Goal: Information Seeking & Learning: Check status

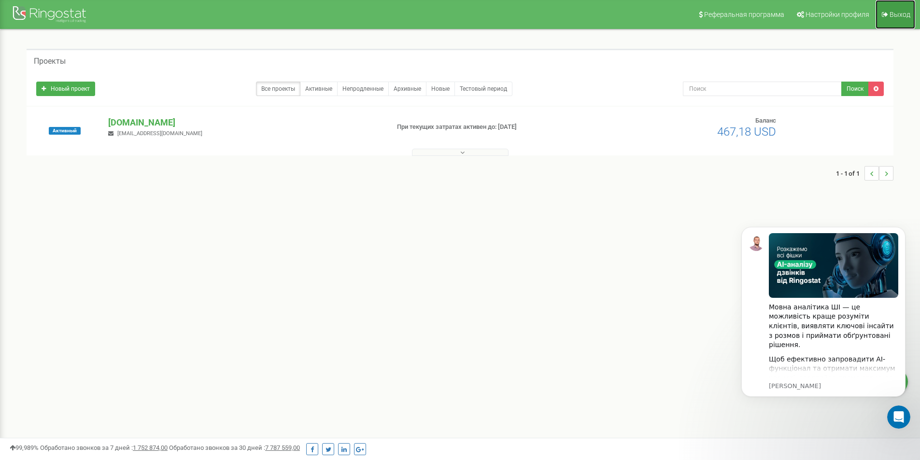
click at [906, 18] on link "Выход" at bounding box center [896, 14] width 40 height 29
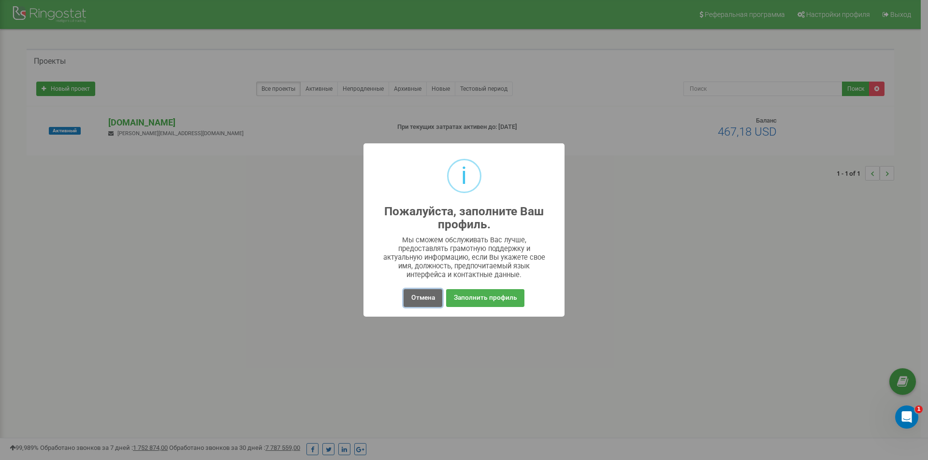
click at [423, 292] on button "Отмена" at bounding box center [422, 298] width 38 height 18
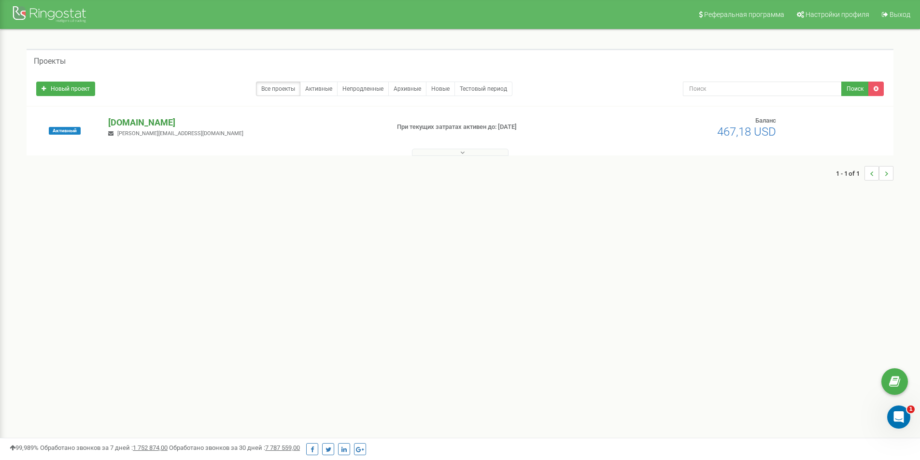
click at [130, 120] on p "[DOMAIN_NAME]" at bounding box center [244, 122] width 273 height 13
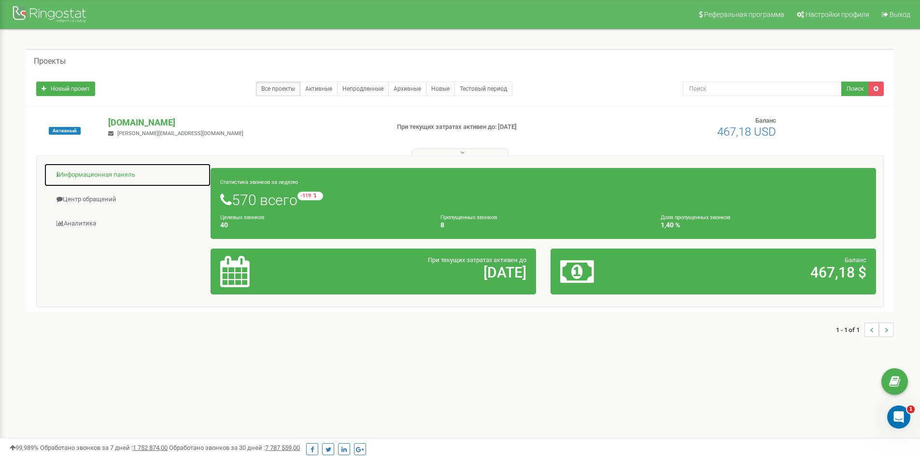
click at [100, 173] on link "Информационная панель" at bounding box center [127, 175] width 167 height 24
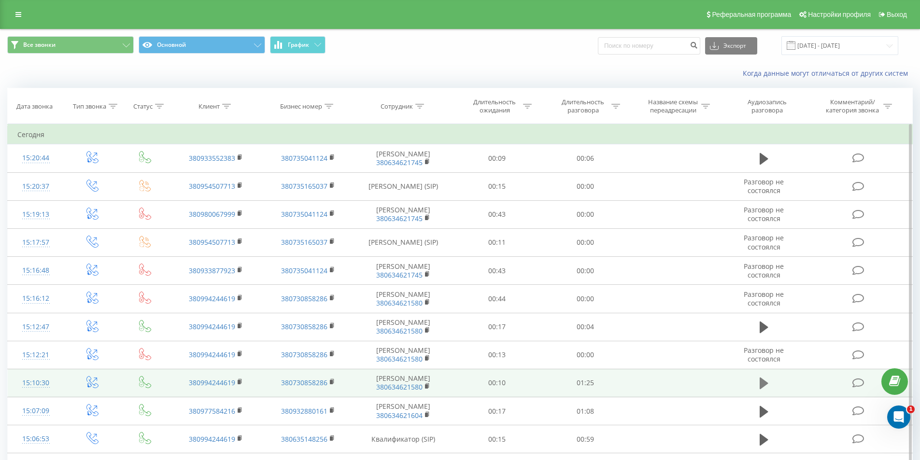
click at [766, 384] on icon at bounding box center [764, 384] width 9 height 12
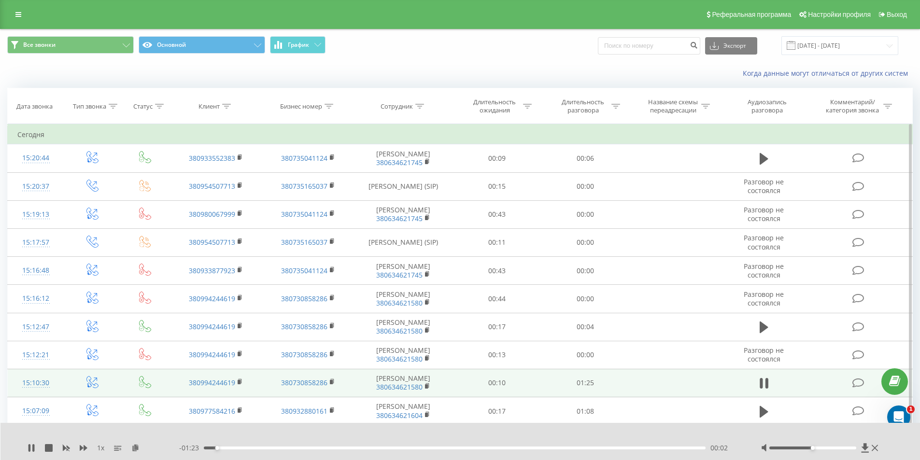
click at [260, 446] on div "- 01:23 00:02 00:02" at bounding box center [458, 449] width 558 height 10
click at [264, 449] on div "00:02" at bounding box center [455, 448] width 502 height 3
click at [326, 449] on div "00:14" at bounding box center [455, 448] width 502 height 3
click at [411, 449] on div "00:21" at bounding box center [455, 448] width 502 height 3
click at [478, 447] on div "00:46" at bounding box center [455, 448] width 502 height 3
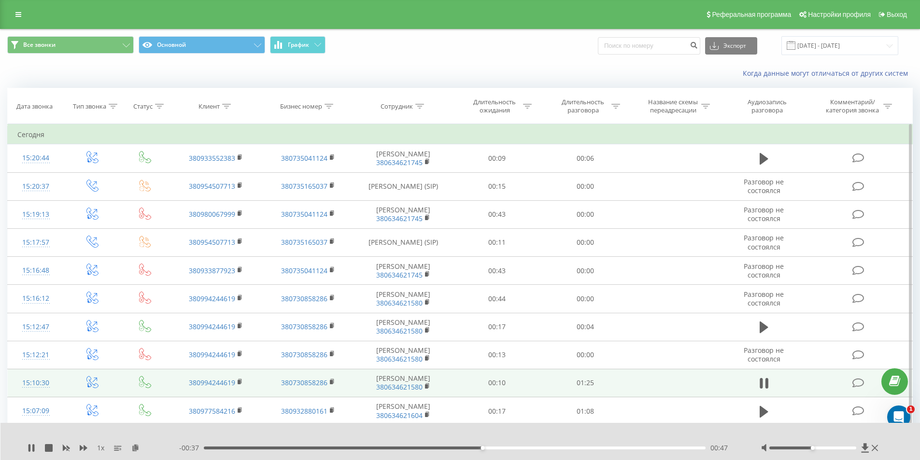
click at [532, 449] on div "00:47" at bounding box center [455, 448] width 502 height 3
click at [596, 447] on div "01:06" at bounding box center [455, 448] width 502 height 3
click at [643, 452] on div "- 00:18 01:07 01:07" at bounding box center [458, 449] width 558 height 10
click at [652, 448] on div "01:16" at bounding box center [455, 448] width 502 height 3
click at [681, 448] on div "01:16" at bounding box center [455, 448] width 502 height 3
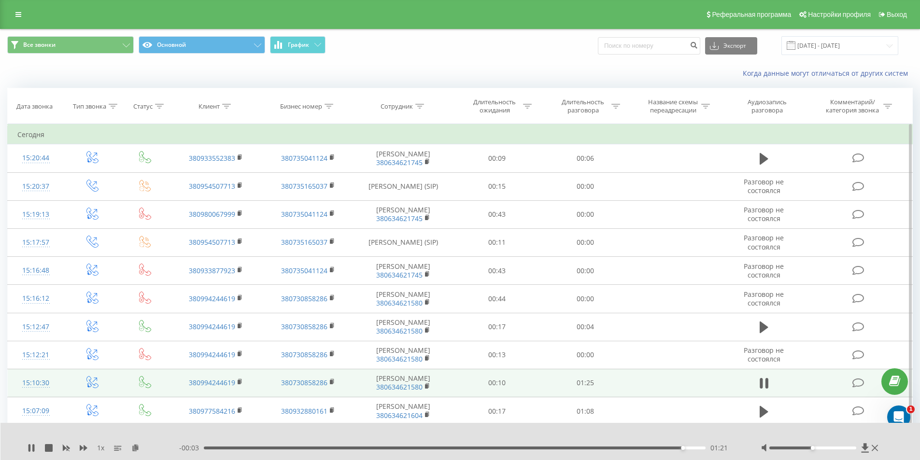
click at [692, 446] on div "- 00:03 01:21 01:21" at bounding box center [458, 449] width 558 height 10
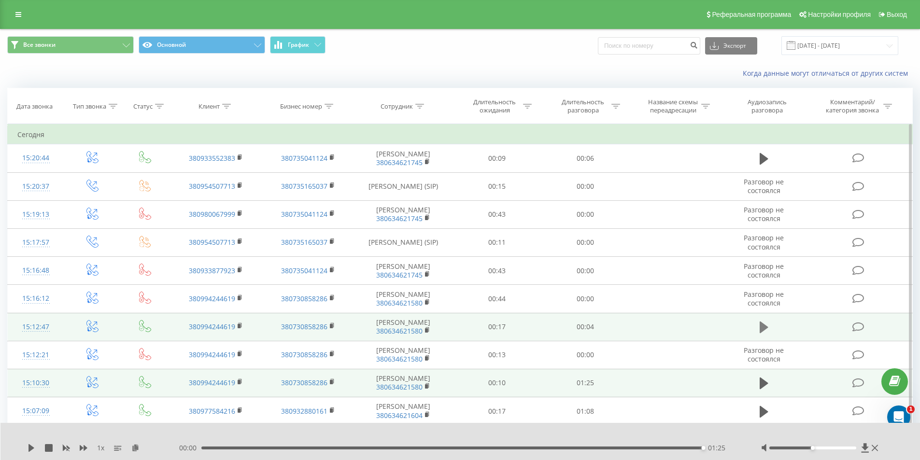
click at [763, 329] on icon at bounding box center [764, 328] width 9 height 12
drag, startPoint x: 584, startPoint y: 283, endPoint x: 437, endPoint y: 57, distance: 269.9
click at [437, 57] on div "Все звонки Основной График Экспорт .csv .xls .xlsx 21.07.2025 - 21.08.2025" at bounding box center [459, 45] width 919 height 32
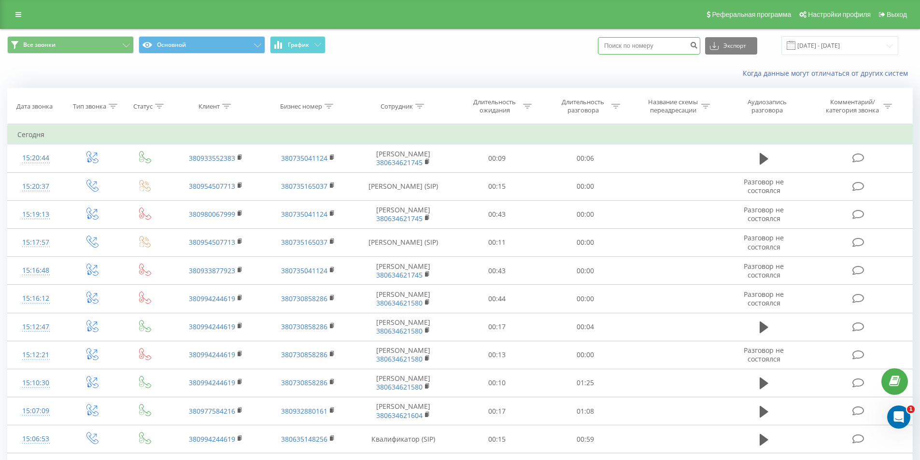
click at [665, 46] on input at bounding box center [649, 45] width 102 height 17
paste input "0 (95) 347-63-03"
type input "0953476303"
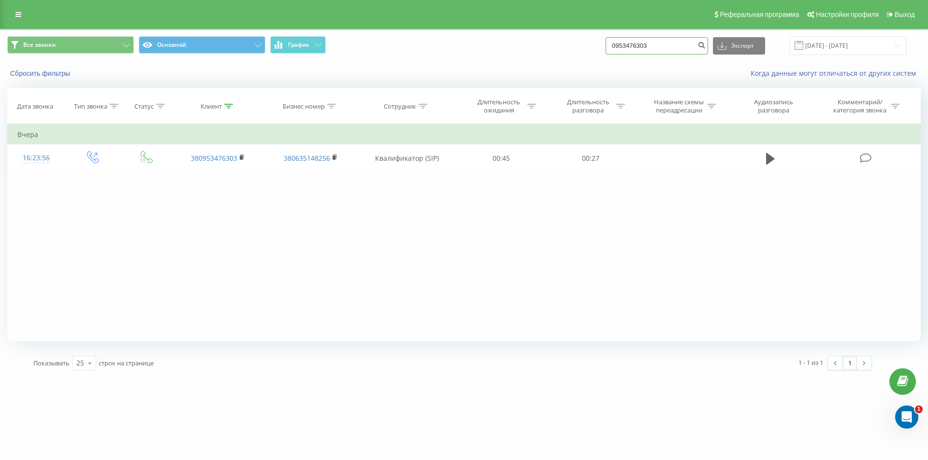
drag, startPoint x: 675, startPoint y: 46, endPoint x: 572, endPoint y: 46, distance: 103.9
click at [572, 46] on div "Все звонки Основной График 0953476303 Экспорт .csv .xls .xlsx 21.05.2025 - 21.0…" at bounding box center [463, 45] width 913 height 19
paste input "380938982818"
type input "380938982818"
